Goal: Check status

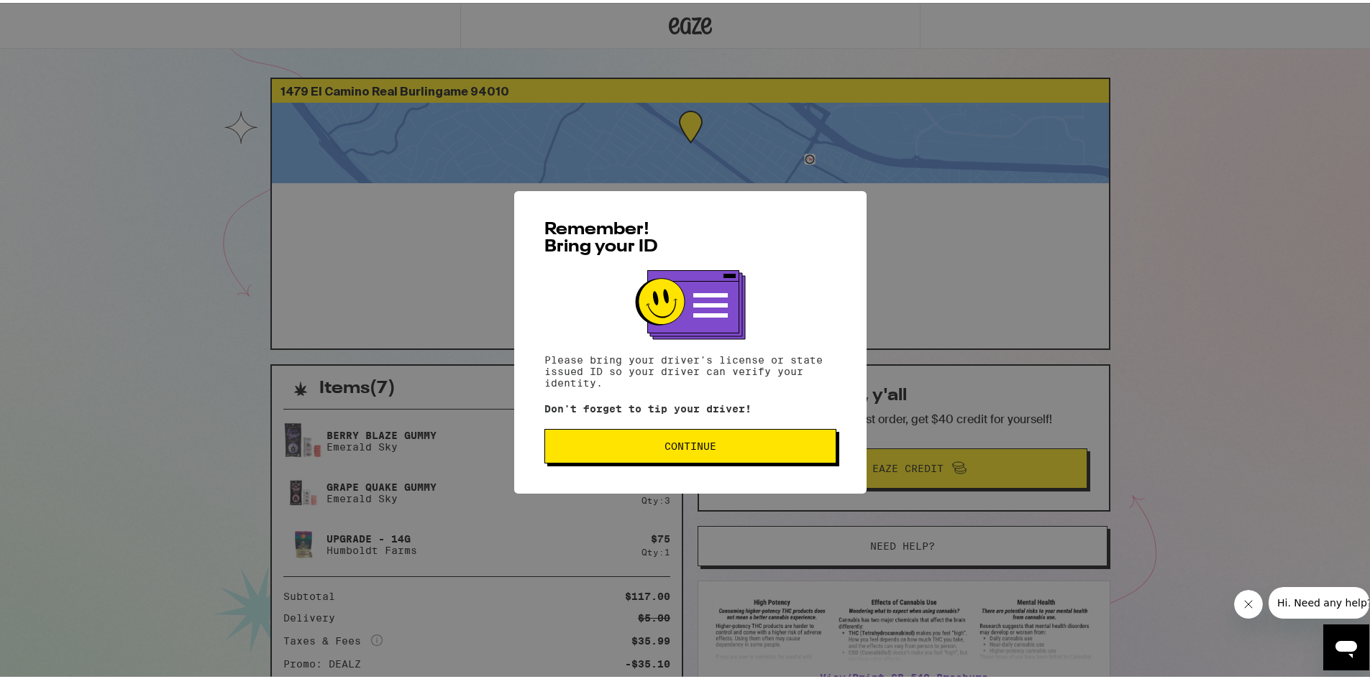
click at [309, 336] on div "Remember! Bring your ID Please bring your driver's license or state issued ID s…" at bounding box center [690, 339] width 1381 height 679
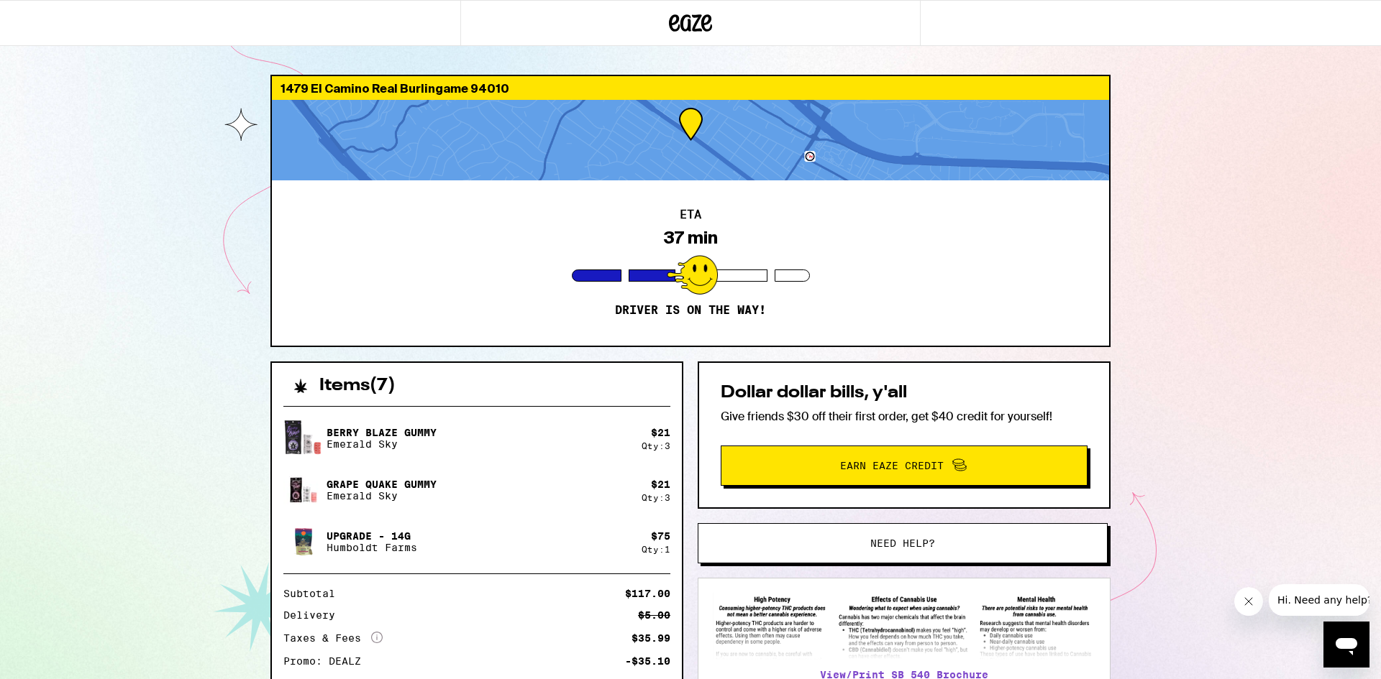
click at [168, 330] on div "1479 El Camino Real Burlingame 94010 ETA 37 min Driver is on the way! Items ( 7…" at bounding box center [690, 392] width 1381 height 784
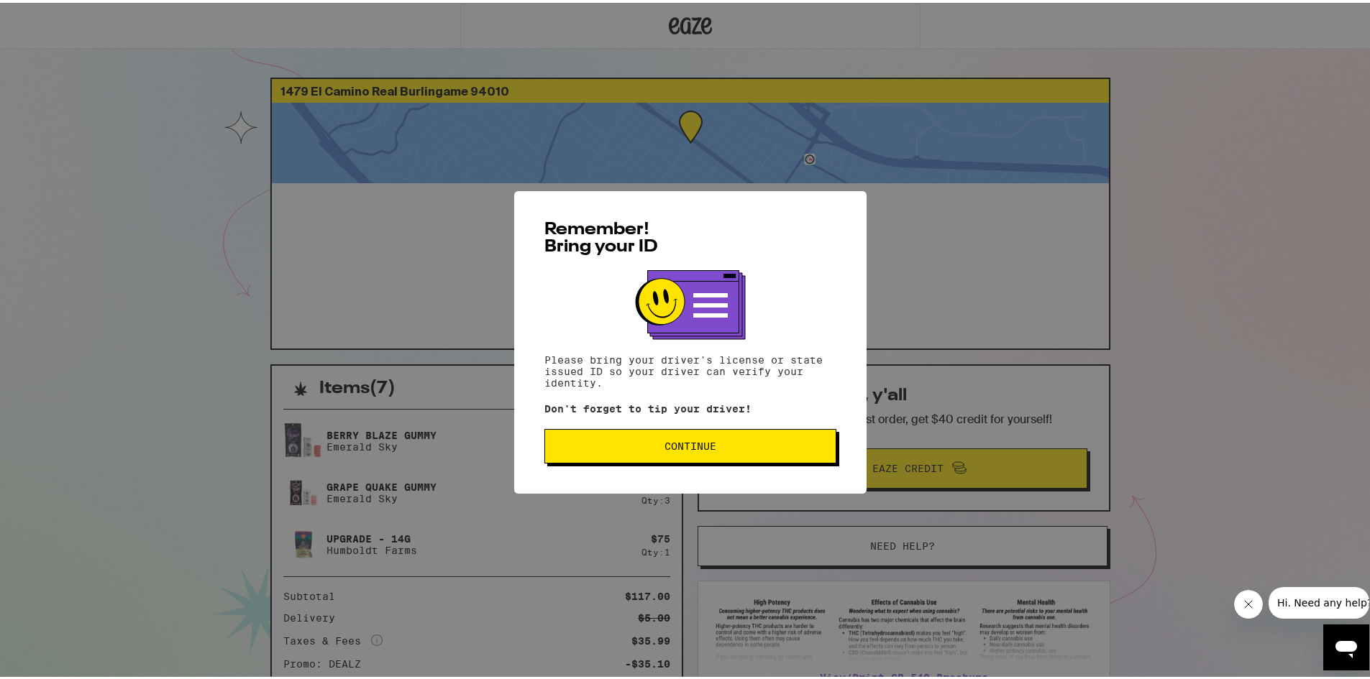
click at [643, 458] on button "Continue" at bounding box center [690, 443] width 292 height 35
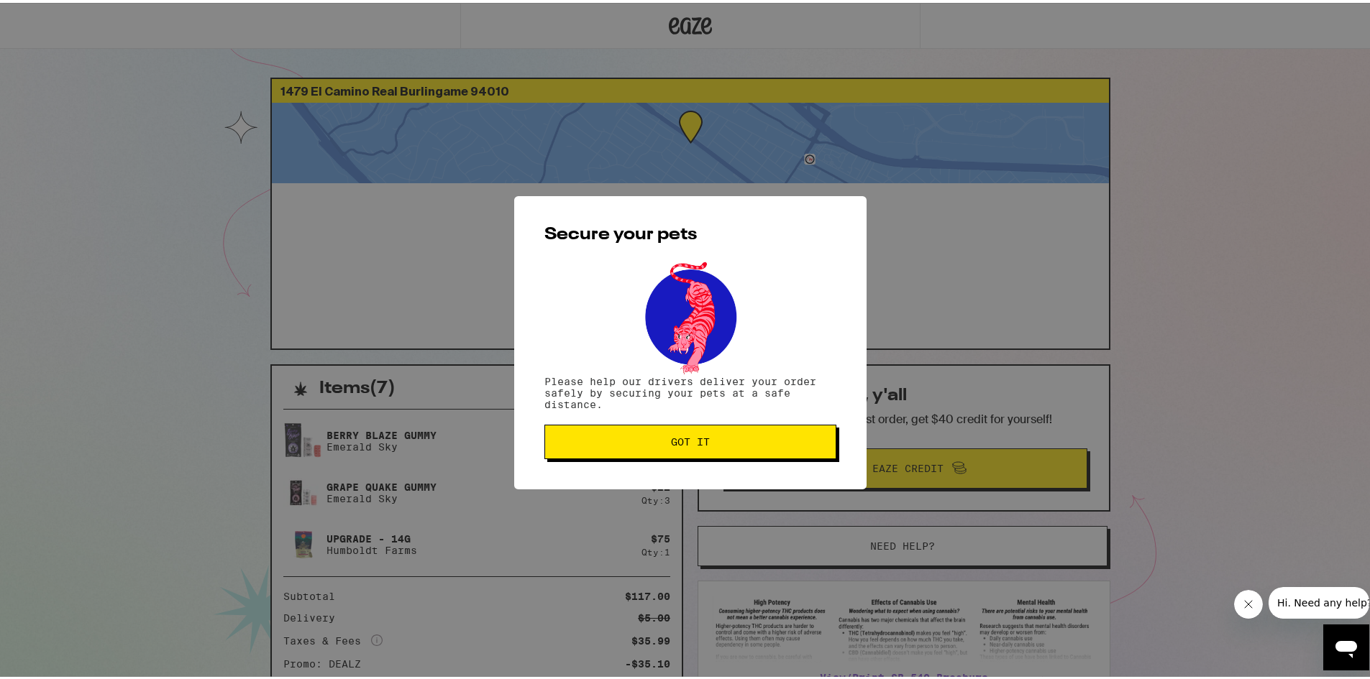
click at [643, 457] on button "Got it" at bounding box center [690, 439] width 292 height 35
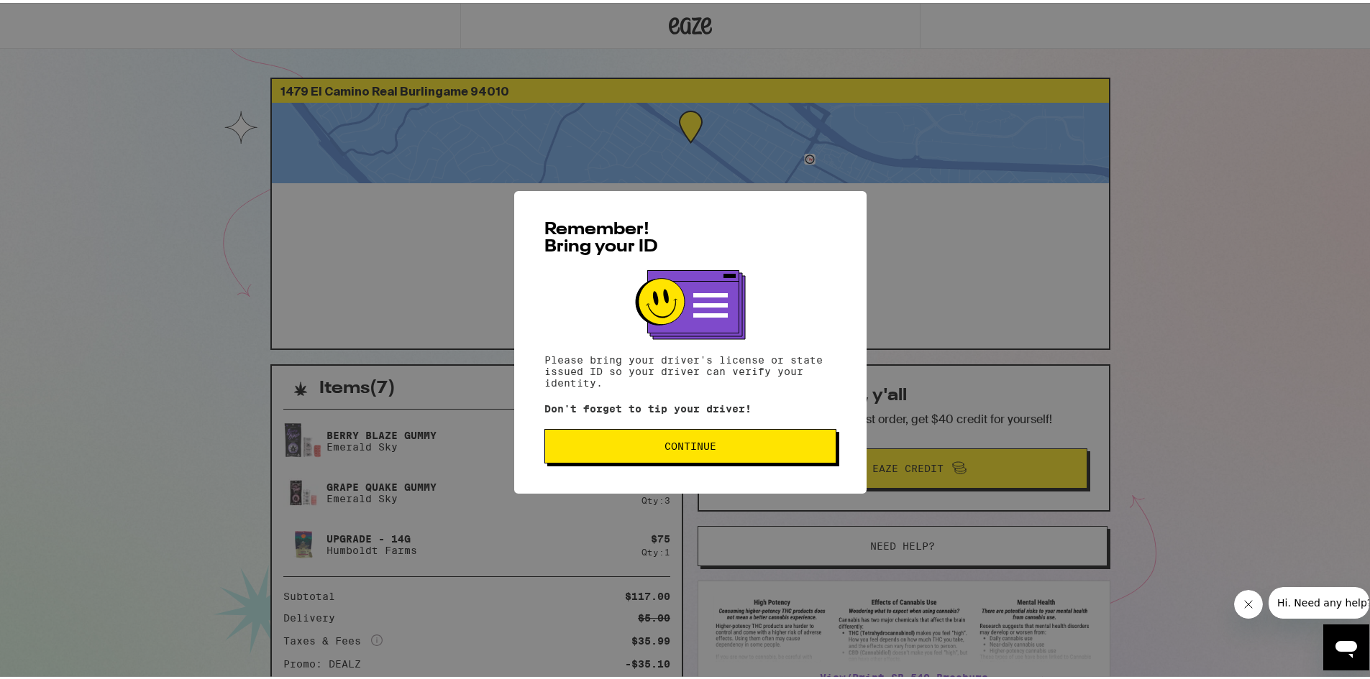
click at [725, 434] on button "Continue" at bounding box center [690, 443] width 292 height 35
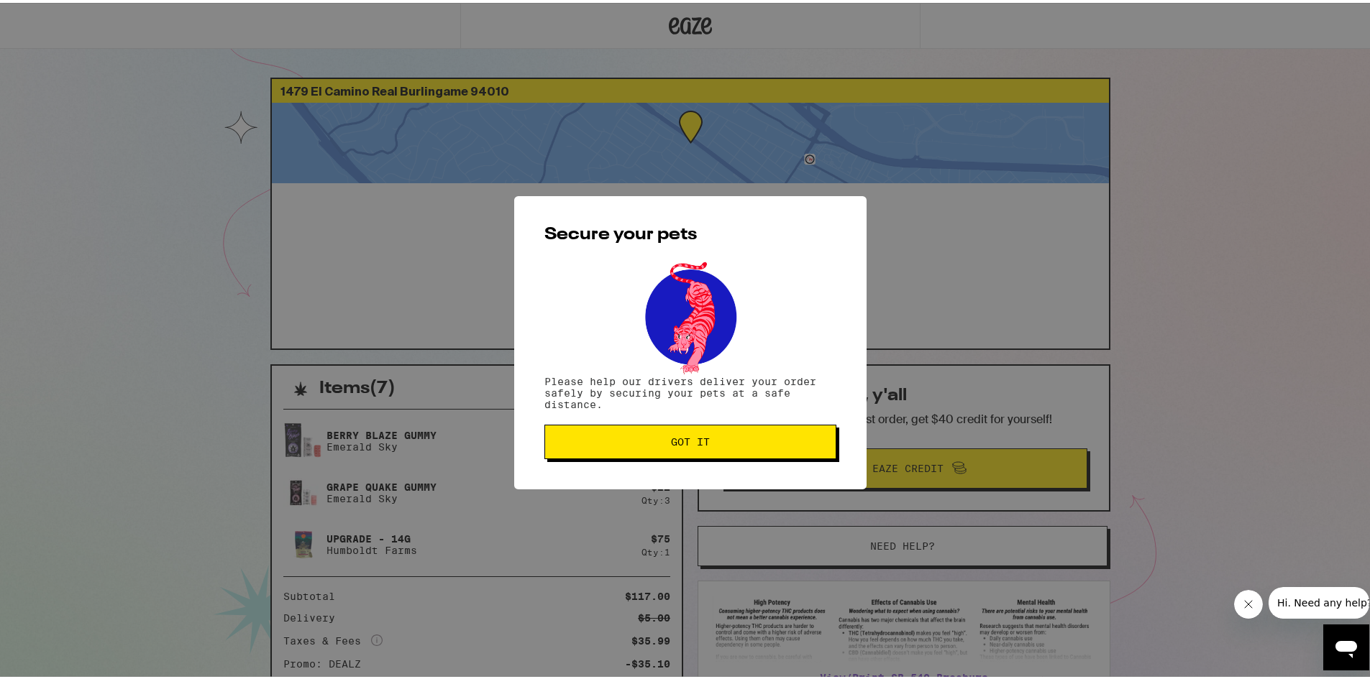
click at [725, 434] on button "Got it" at bounding box center [690, 439] width 292 height 35
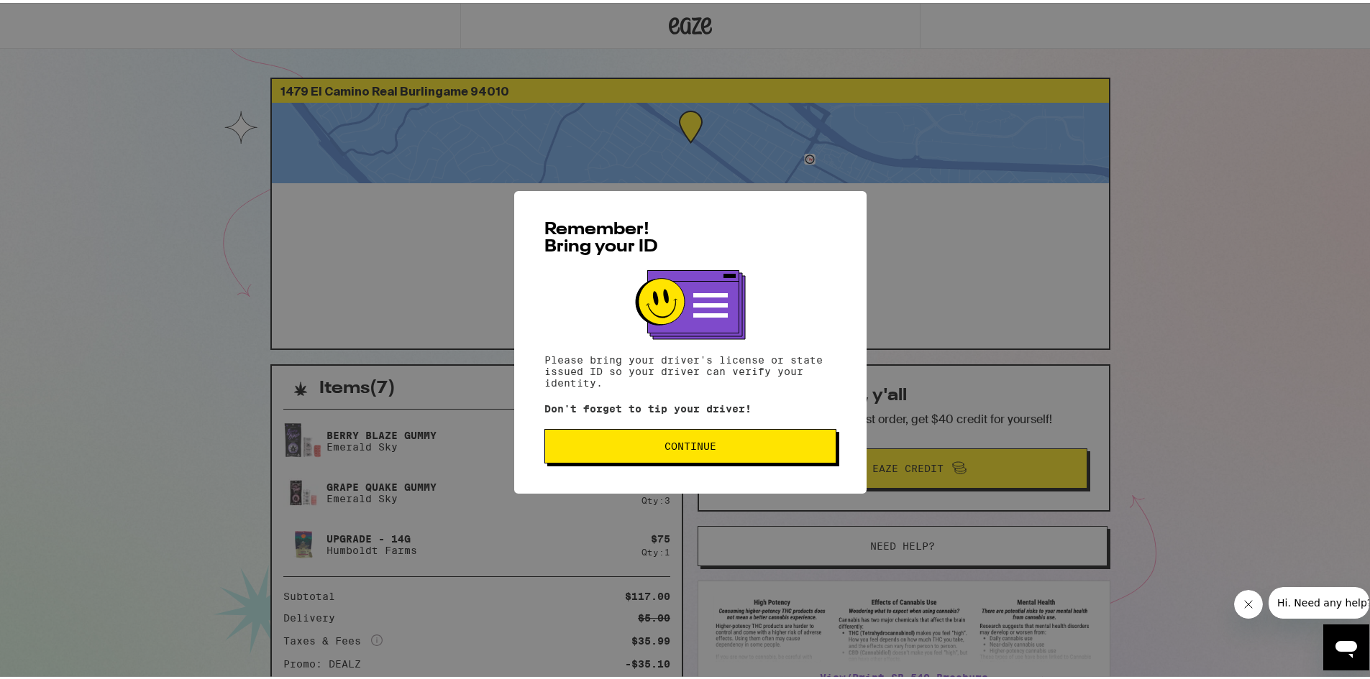
click at [620, 453] on button "Continue" at bounding box center [690, 443] width 292 height 35
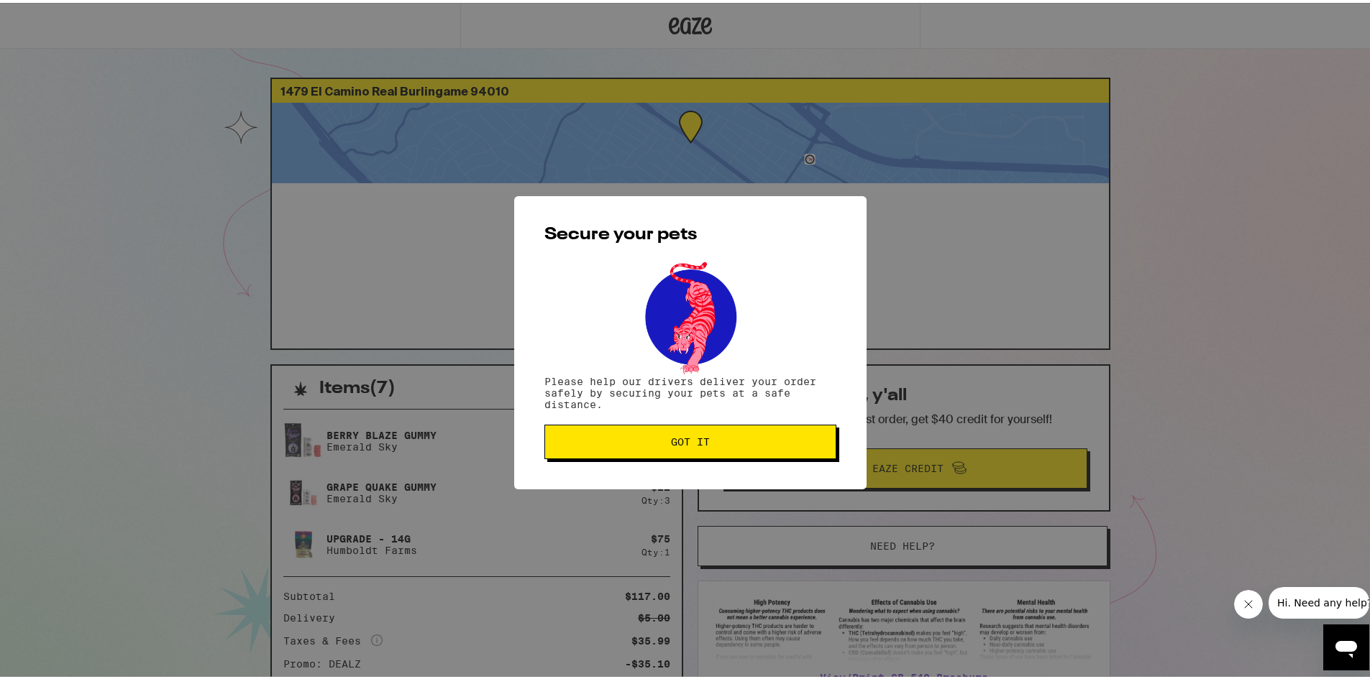
click at [620, 453] on button "Got it" at bounding box center [690, 439] width 292 height 35
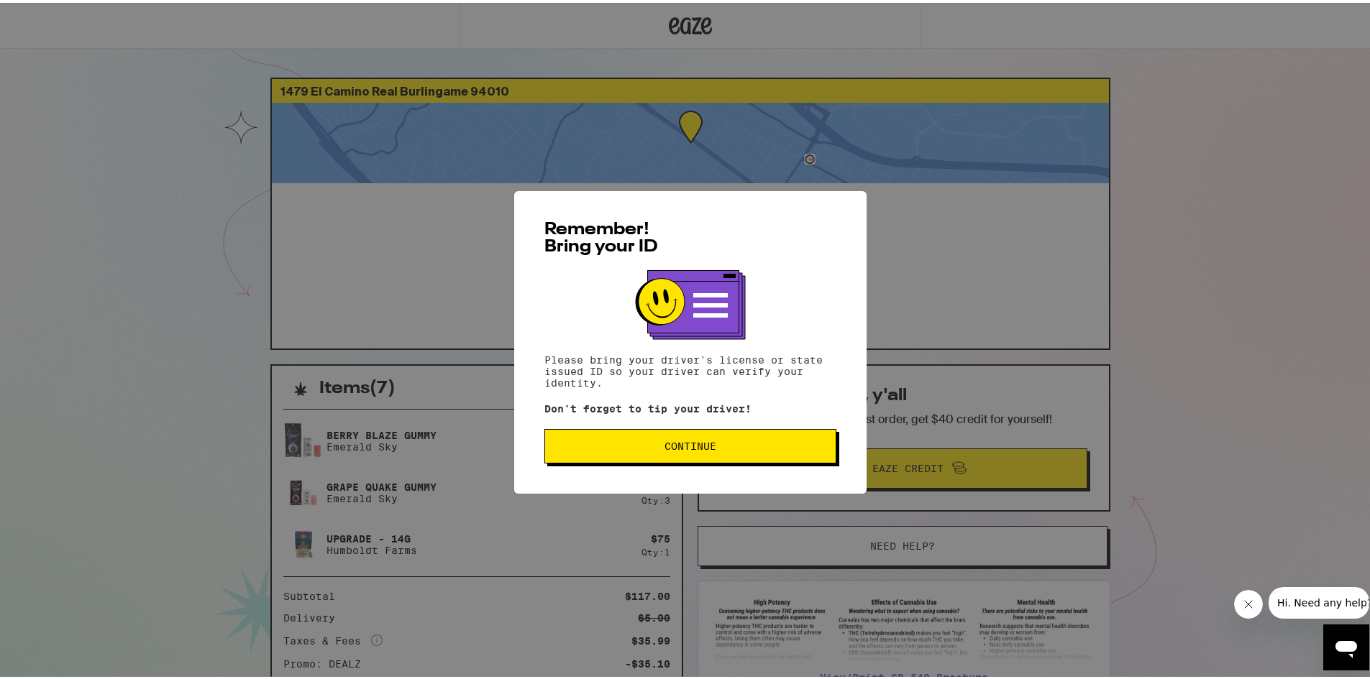
click at [633, 444] on span "Continue" at bounding box center [690, 444] width 267 height 10
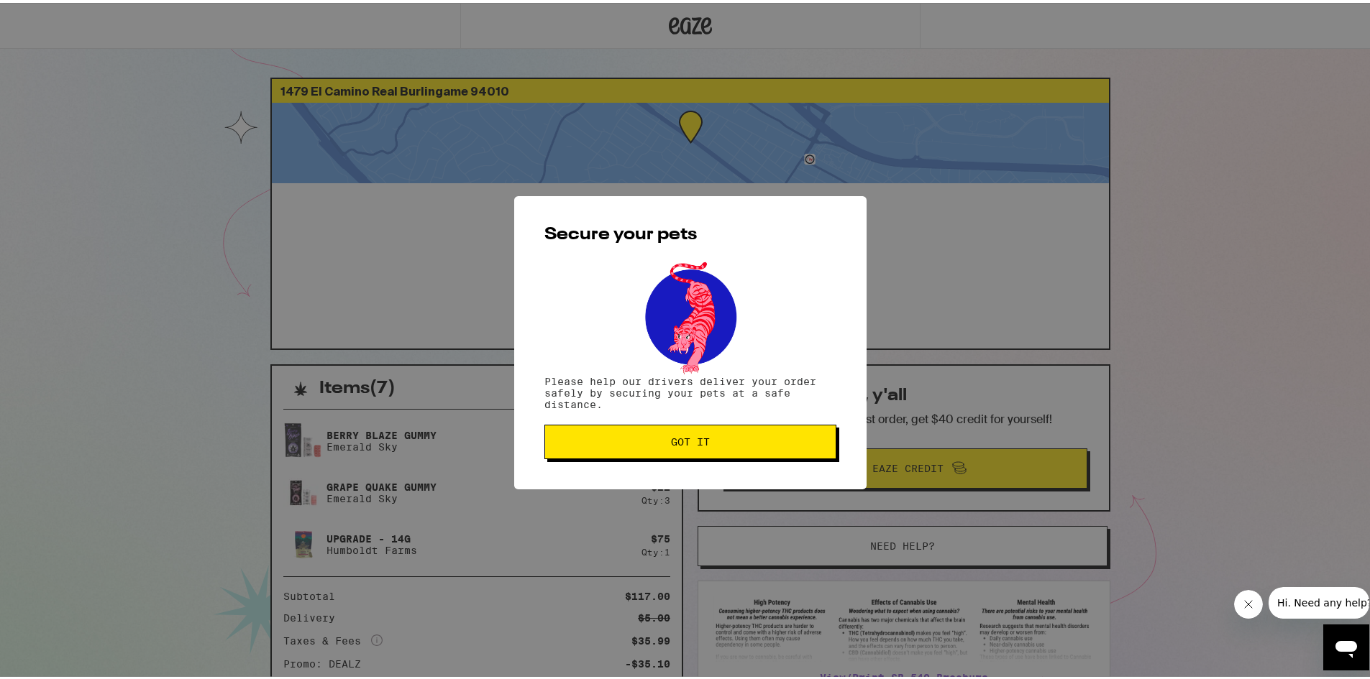
click at [600, 437] on span "Got it" at bounding box center [690, 439] width 267 height 10
